Goal: Answer question/provide support

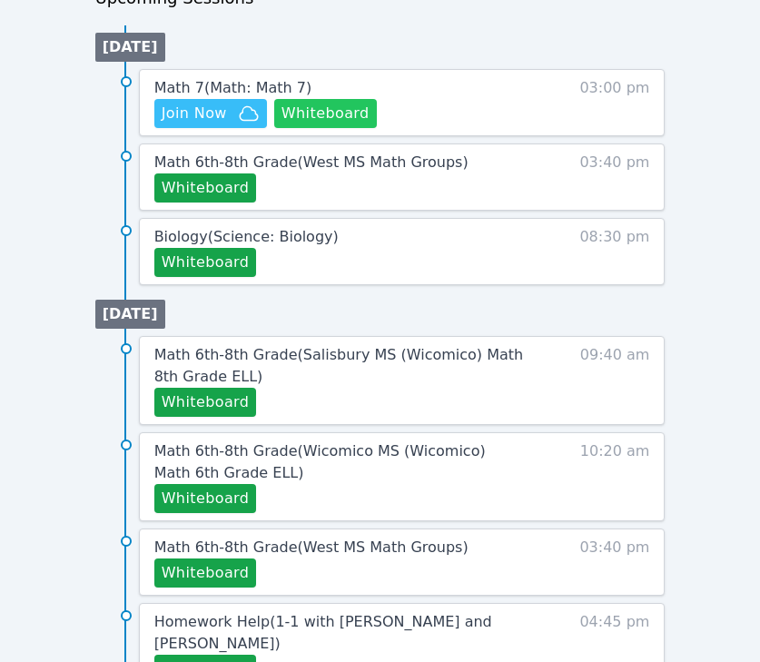
scroll to position [900, 0]
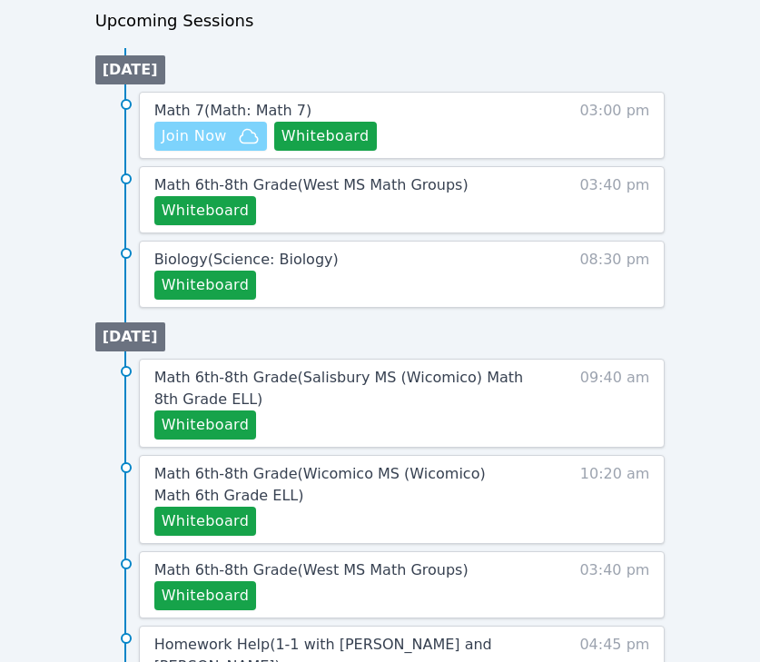
click at [233, 133] on span "Join Now" at bounding box center [211, 136] width 98 height 22
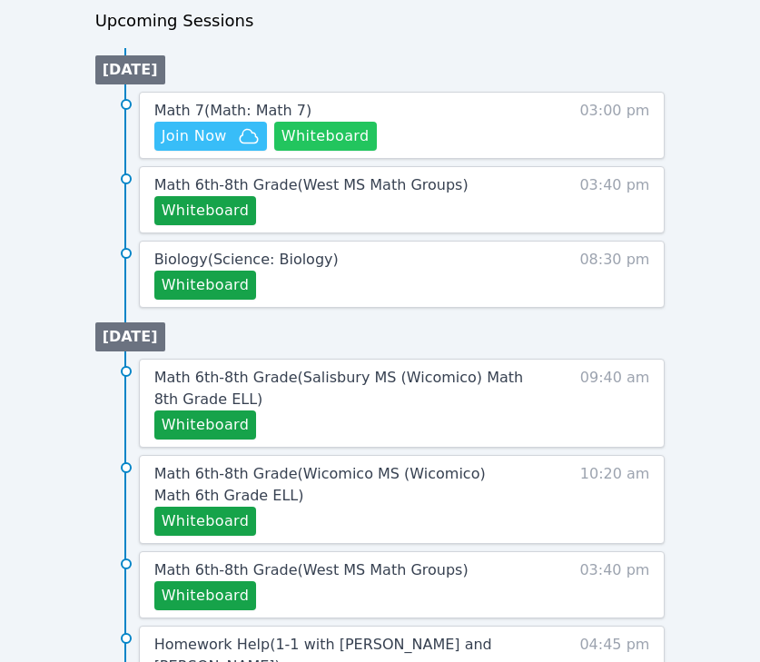
click at [333, 134] on button "Whiteboard" at bounding box center [325, 136] width 103 height 29
click at [289, 178] on span "Math 6th-8th Grade ( [GEOGRAPHIC_DATA] Math Groups )" at bounding box center [311, 184] width 314 height 17
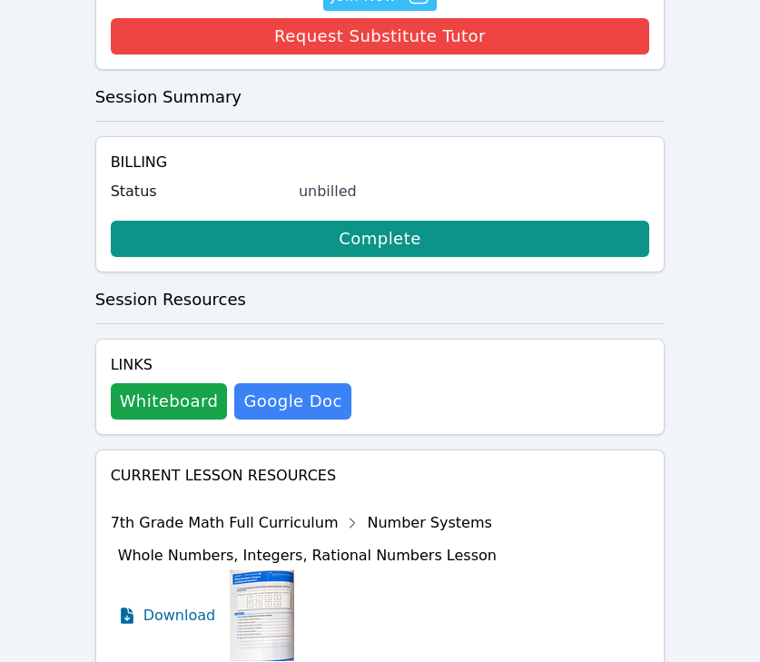
scroll to position [1006, 0]
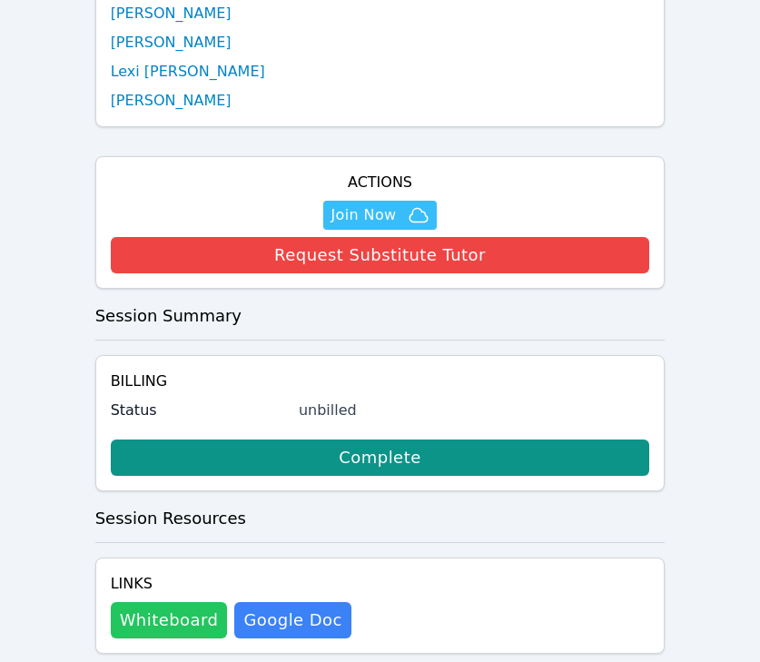
click at [169, 602] on button "Whiteboard" at bounding box center [169, 620] width 117 height 36
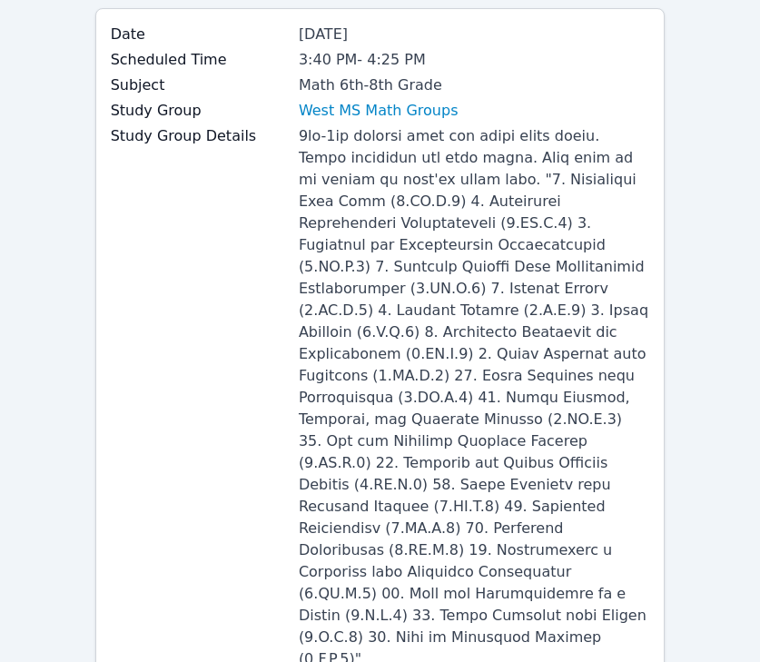
scroll to position [0, 0]
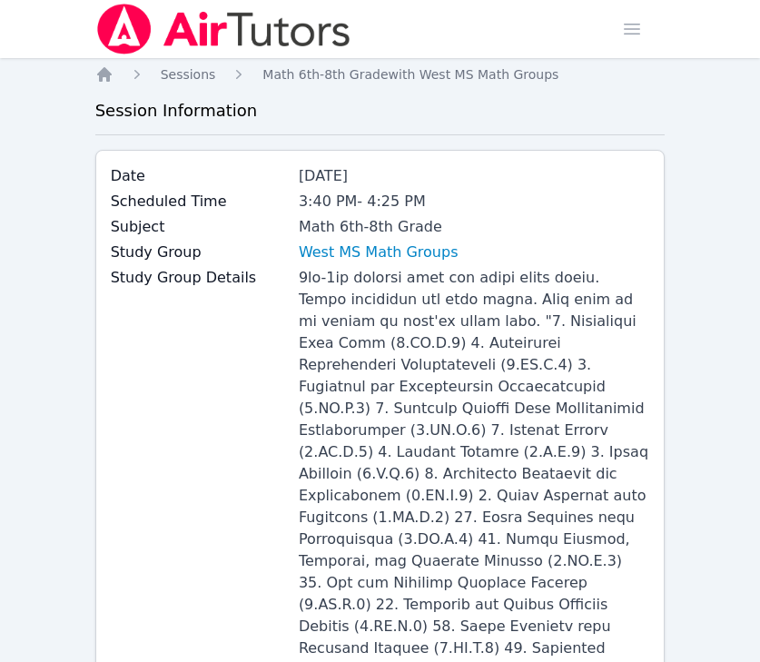
click at [347, 265] on div "Study Group West MS Math Groups" at bounding box center [380, 253] width 539 height 25
click at [348, 258] on link "West MS Math Groups" at bounding box center [379, 252] width 160 height 22
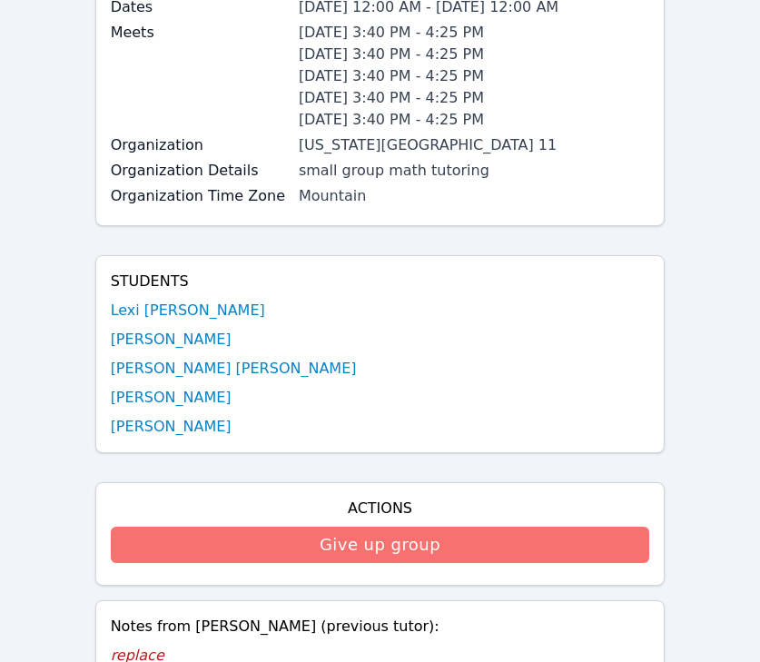
scroll to position [1005, 0]
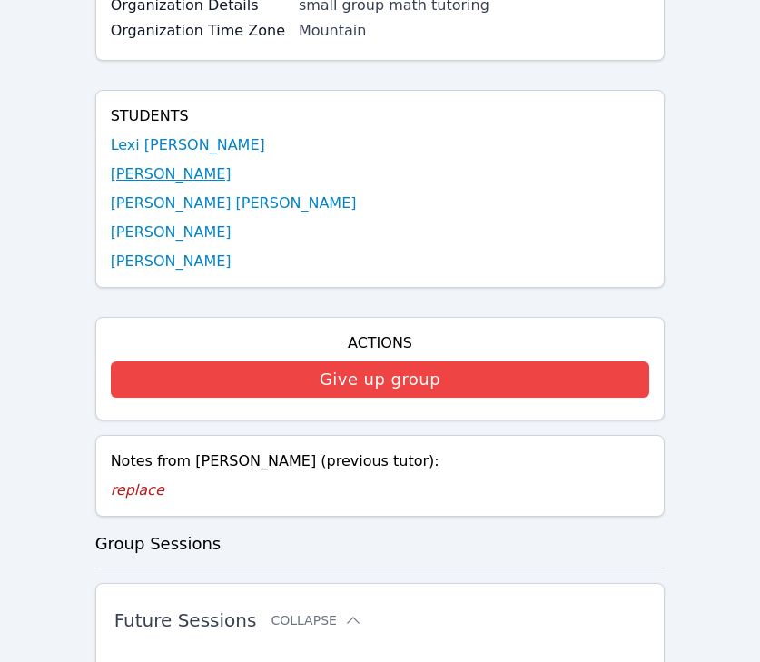
click at [161, 163] on link "[PERSON_NAME]" at bounding box center [171, 174] width 121 height 22
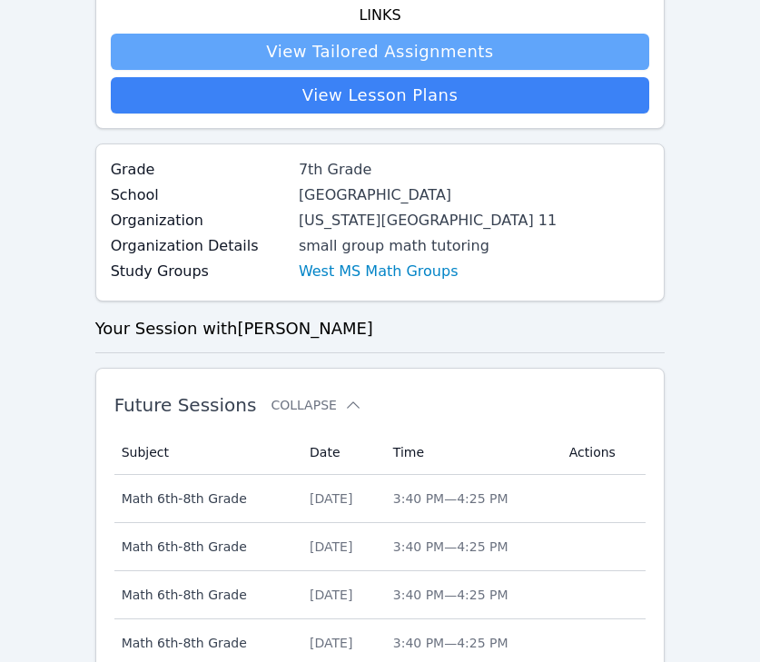
scroll to position [172, 0]
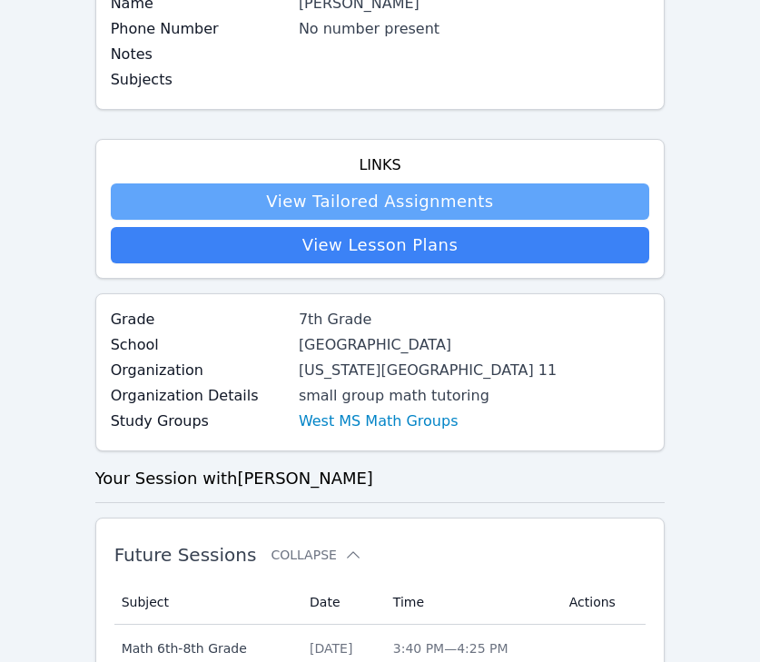
click at [299, 199] on link "View Tailored Assignments" at bounding box center [380, 201] width 539 height 36
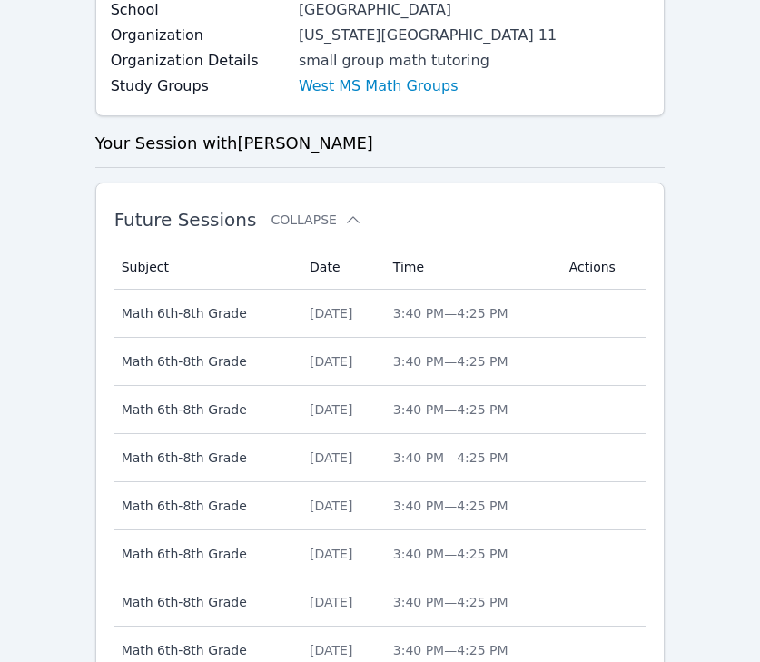
scroll to position [1320, 0]
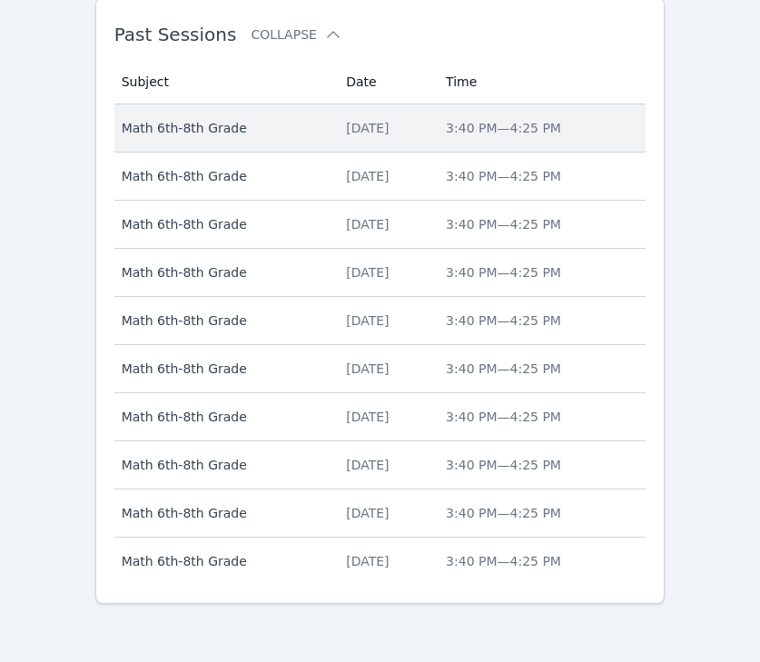
click at [299, 140] on td "Subject Math 6th-8th Grade" at bounding box center [224, 128] width 221 height 48
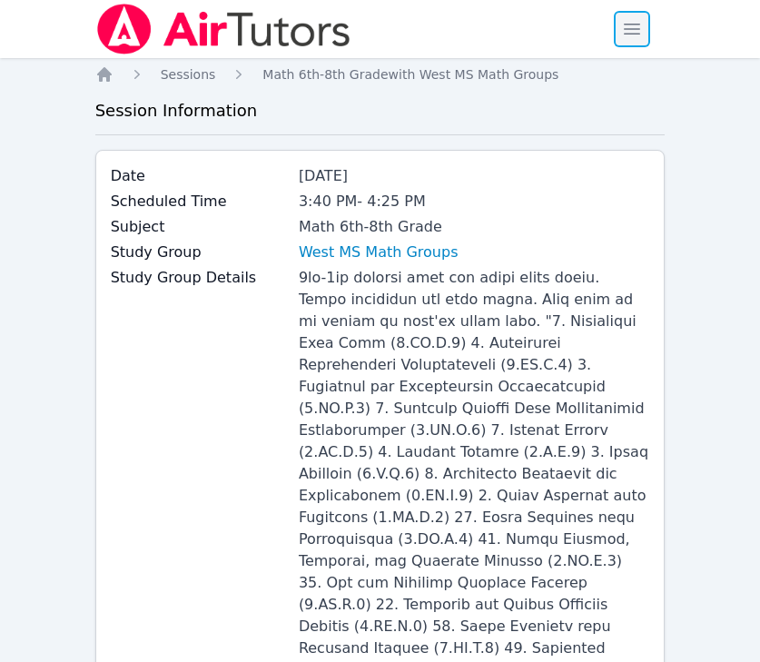
click at [650, 16] on span "button" at bounding box center [632, 29] width 40 height 40
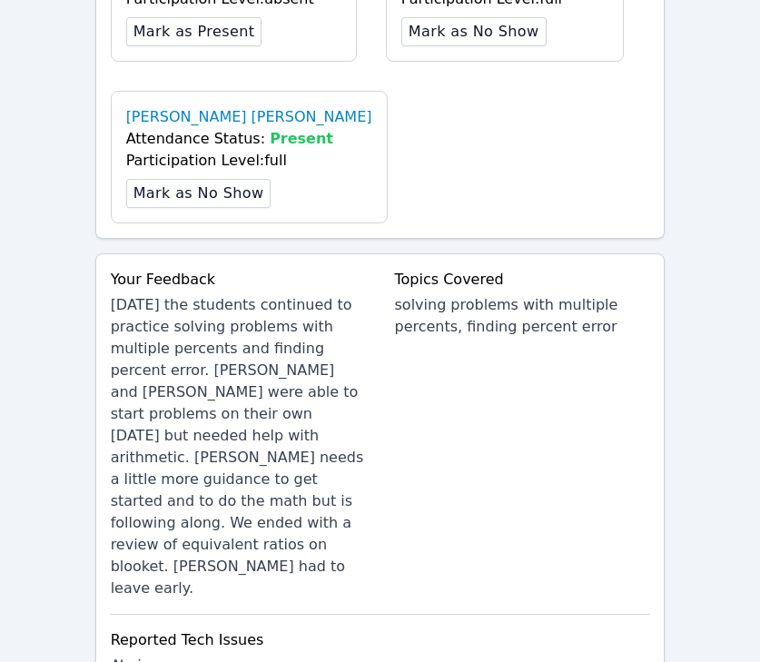
scroll to position [2142, 0]
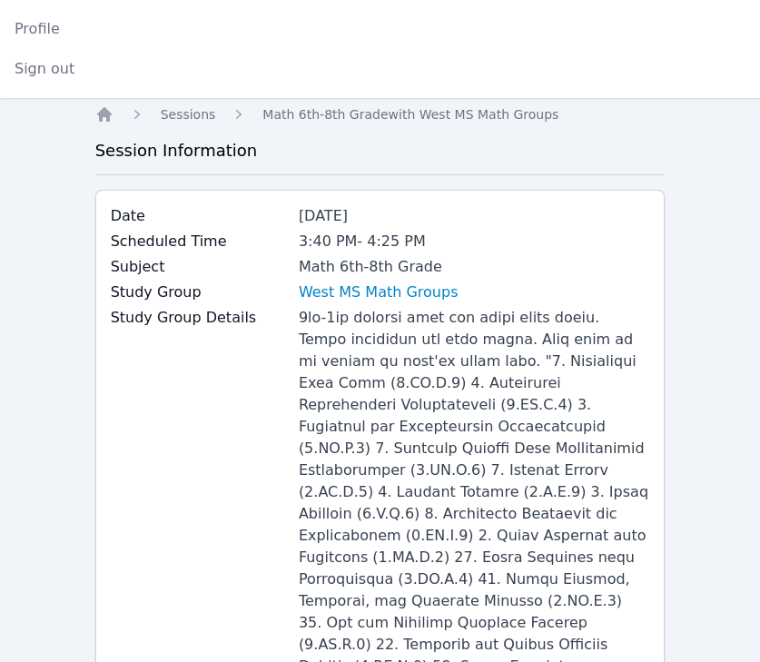
scroll to position [0, 0]
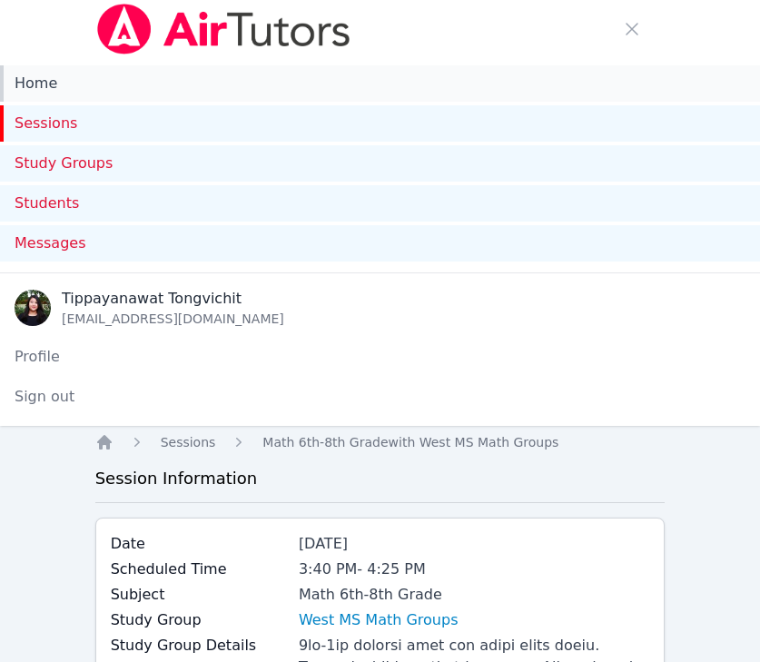
click at [113, 83] on link "Home" at bounding box center [380, 83] width 760 height 36
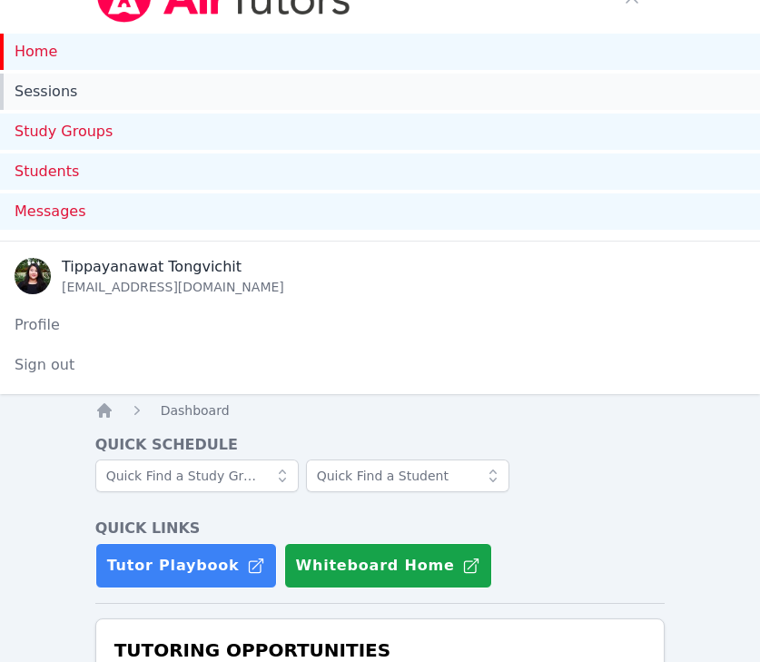
scroll to position [21, 0]
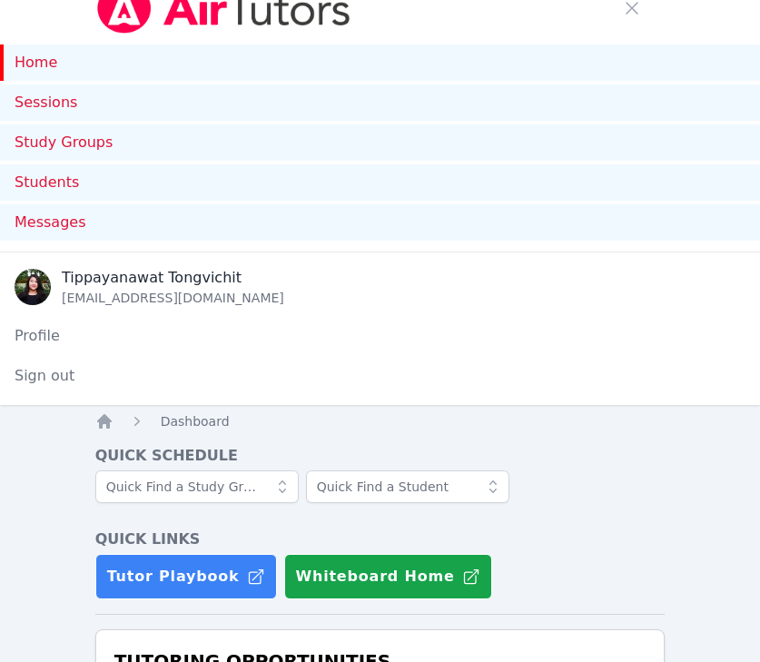
click at [44, 78] on link "Home" at bounding box center [380, 62] width 760 height 36
click at [37, 64] on link "Home" at bounding box center [380, 62] width 760 height 36
